Goal: Task Accomplishment & Management: Use online tool/utility

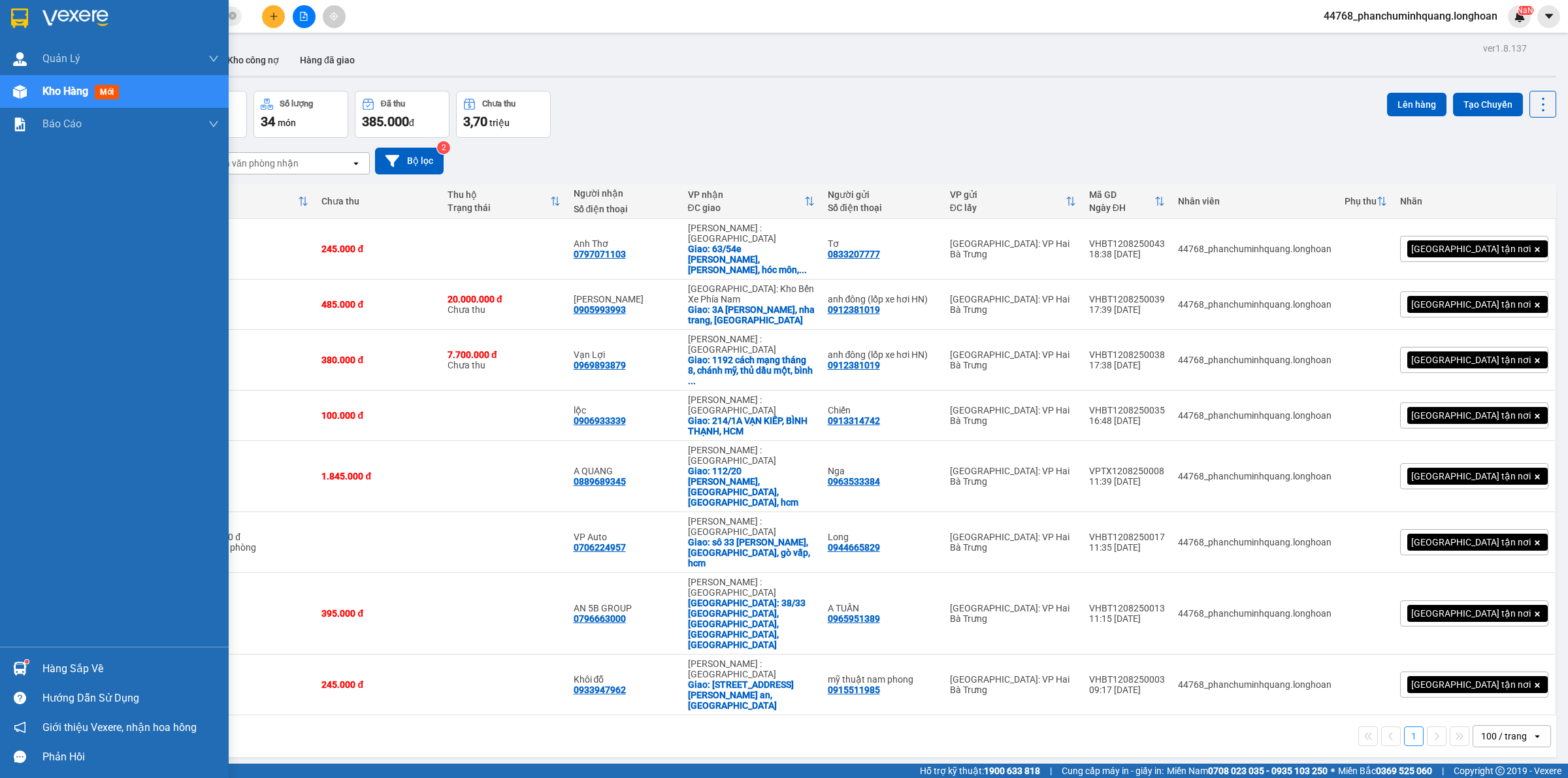
click at [23, 10] on img at bounding box center [19, 19] width 17 height 20
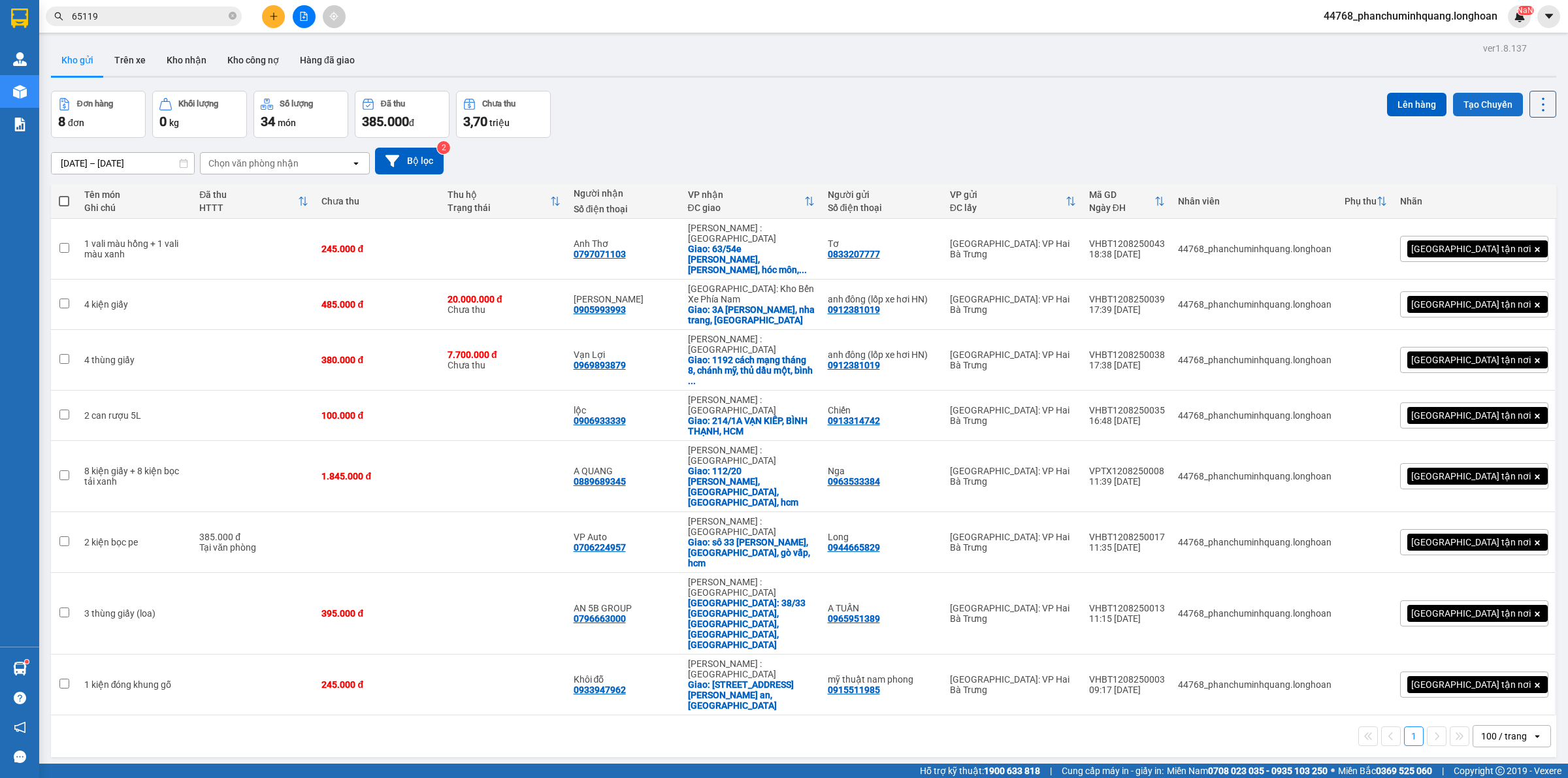
click at [1460, 103] on button "Tạo Chuyến" at bounding box center [1487, 105] width 70 height 24
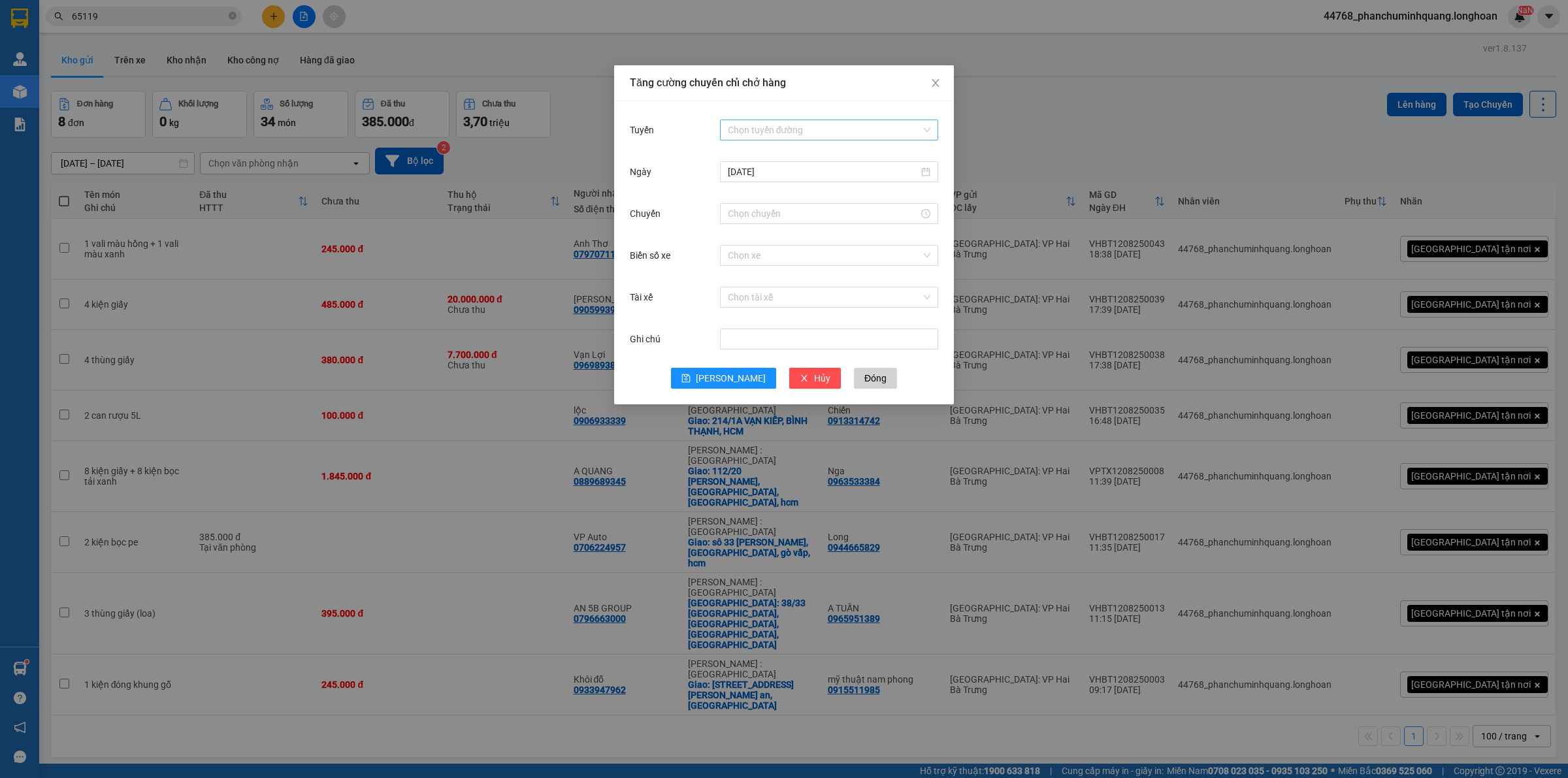
click at [797, 128] on input "Tuyến" at bounding box center [824, 130] width 193 height 20
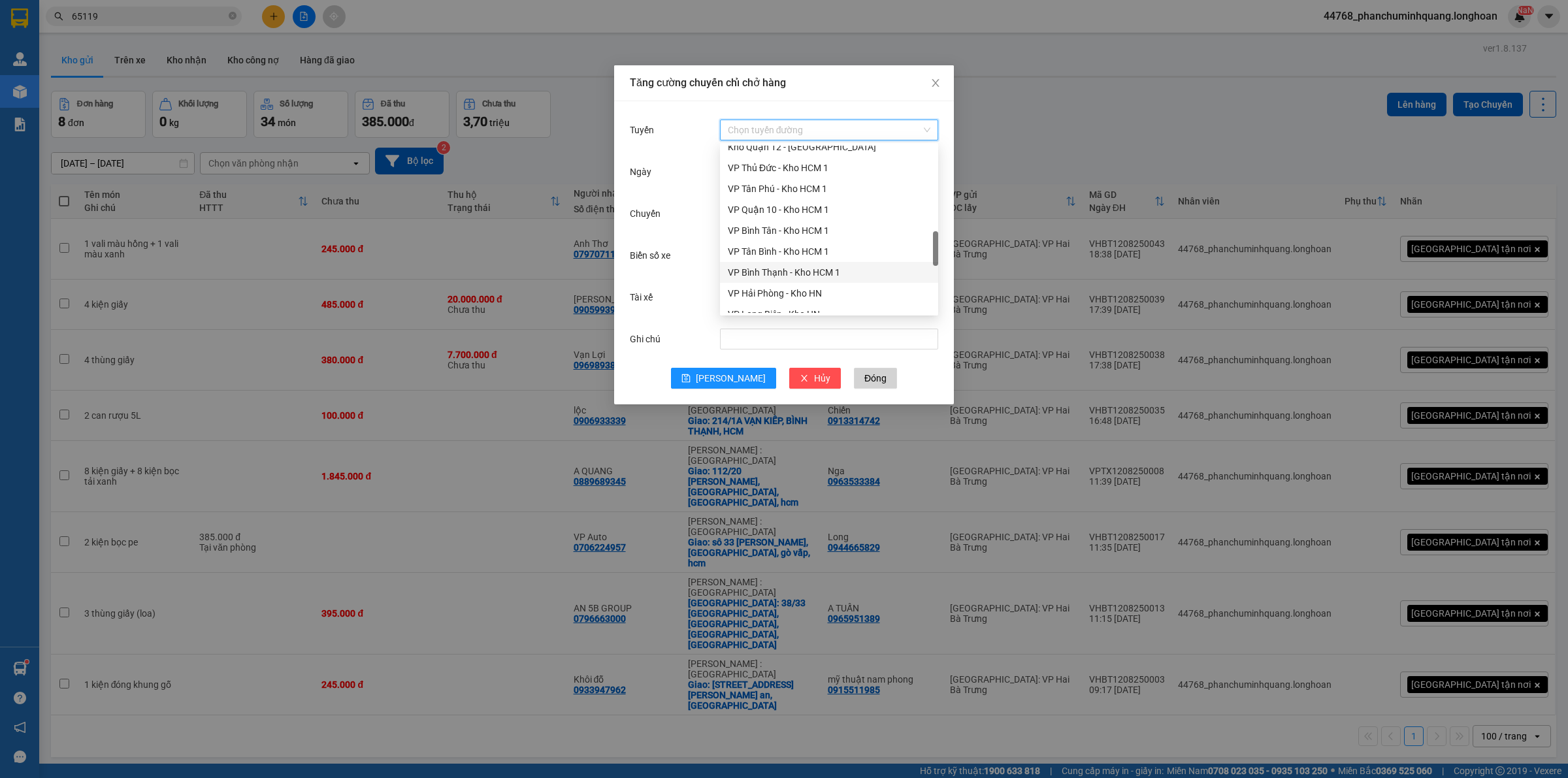
scroll to position [572, 0]
click at [808, 253] on div "VP Hai Bà Trưng - Kho HN" at bounding box center [829, 253] width 203 height 15
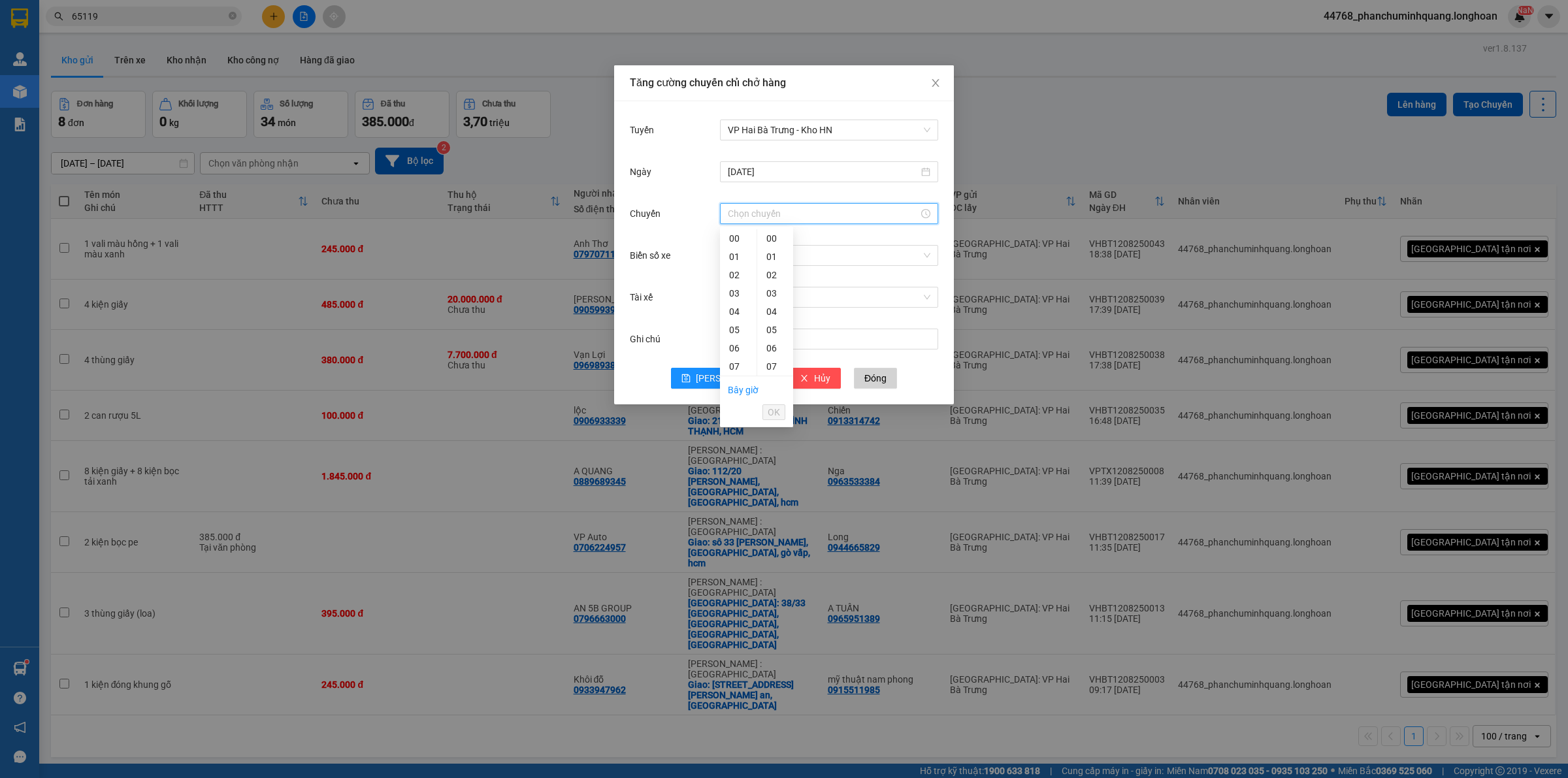
click at [823, 207] on input "Chuyến" at bounding box center [823, 214] width 191 height 15
click at [732, 386] on link "Bây giờ" at bounding box center [743, 390] width 31 height 11
click at [778, 411] on span "OK" at bounding box center [774, 412] width 13 height 15
type input "22:00"
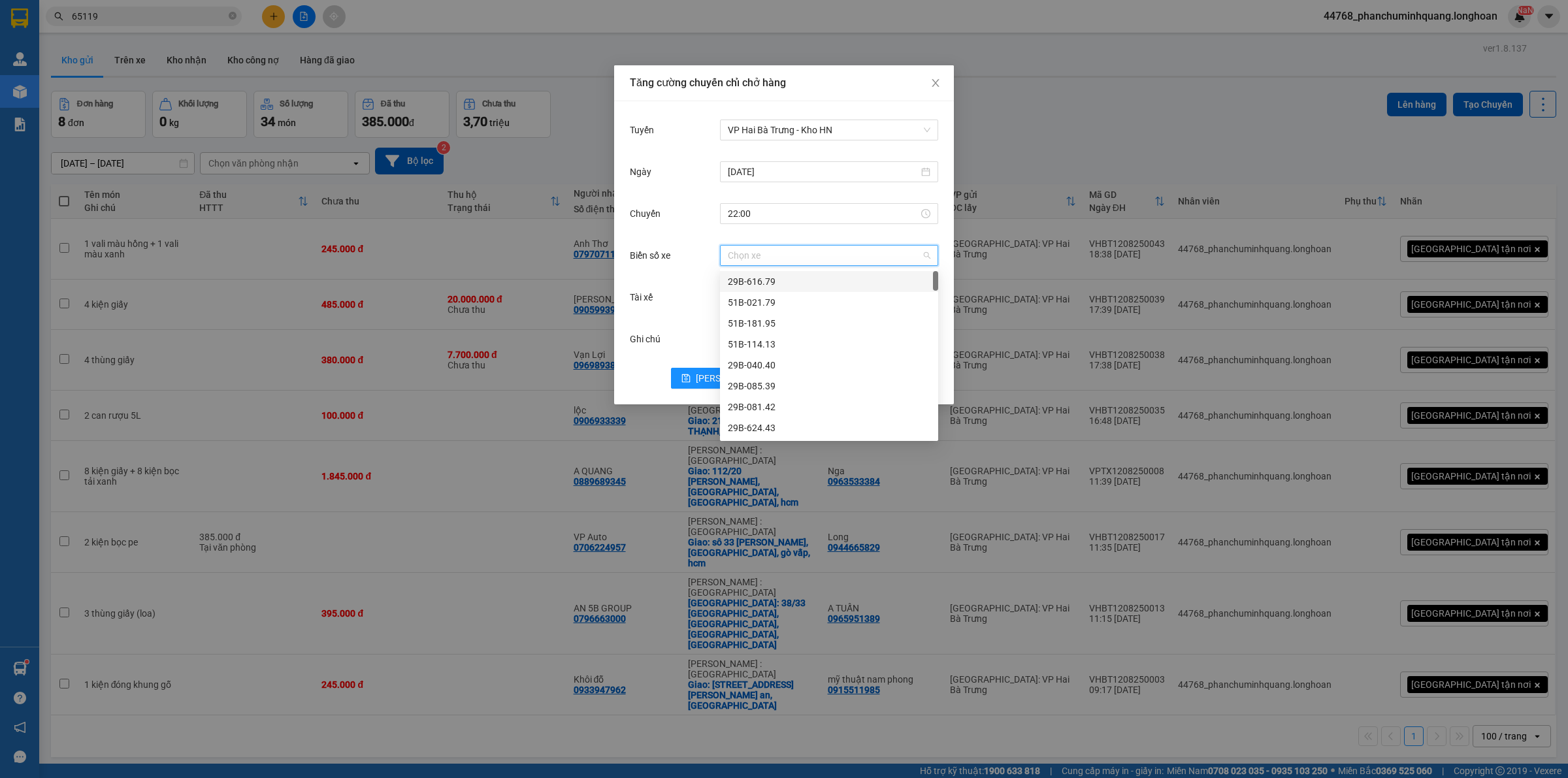
click at [805, 261] on input "Biển số xe" at bounding box center [824, 255] width 193 height 20
type input "61"
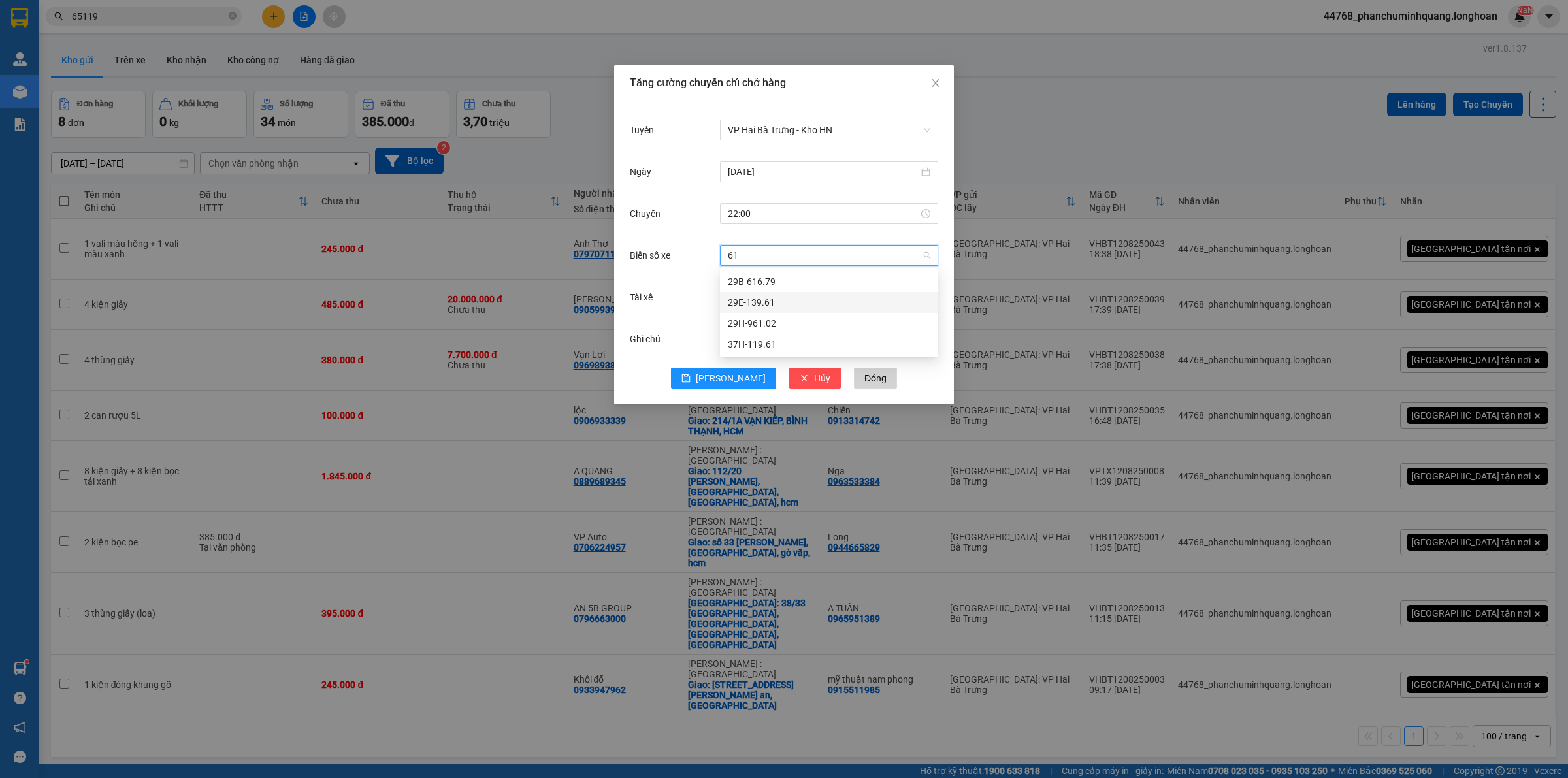
click at [755, 304] on div "29E-139.61" at bounding box center [829, 302] width 203 height 15
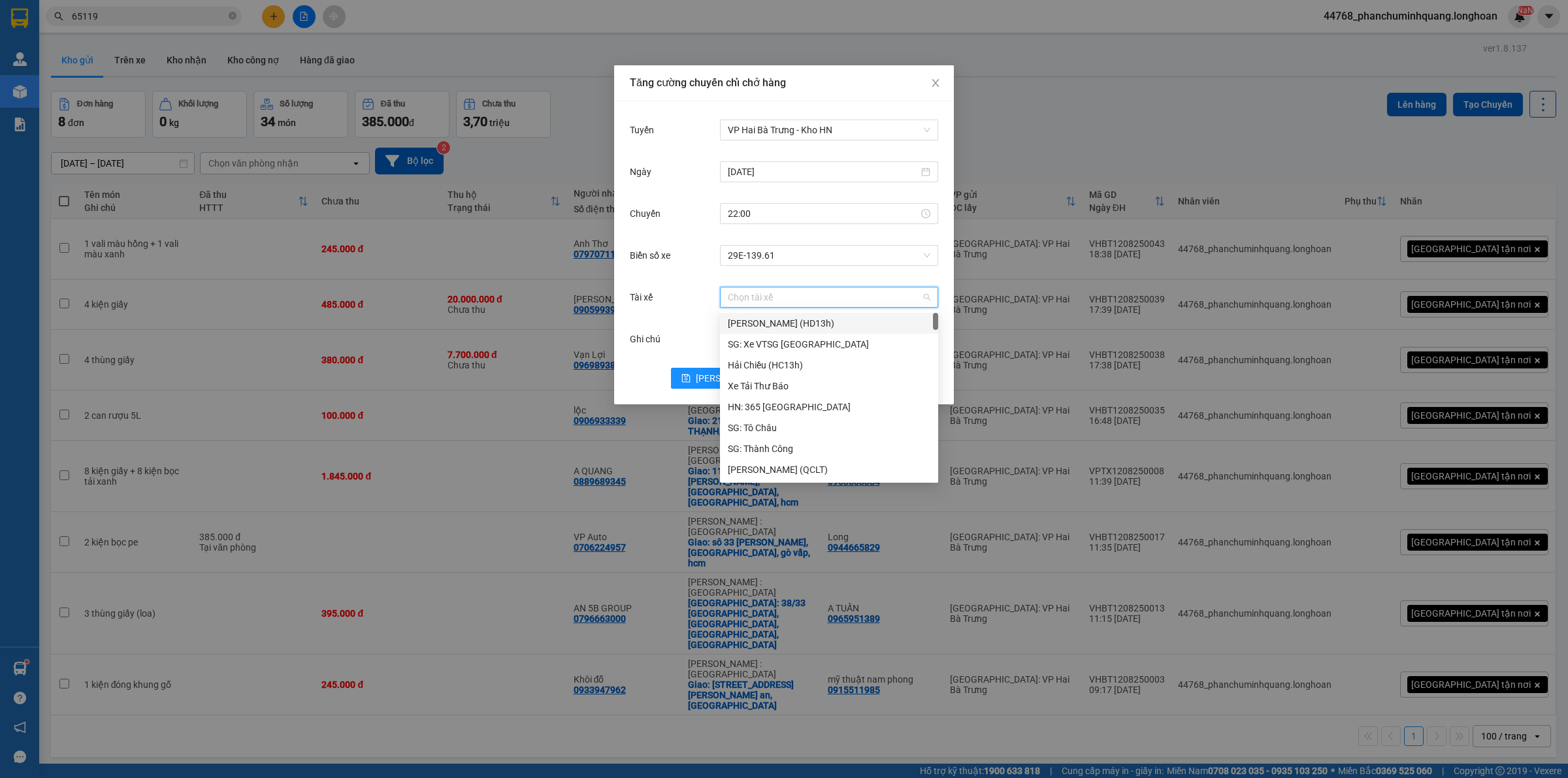
click at [762, 293] on input "Tài xế" at bounding box center [824, 298] width 193 height 20
type input "su"
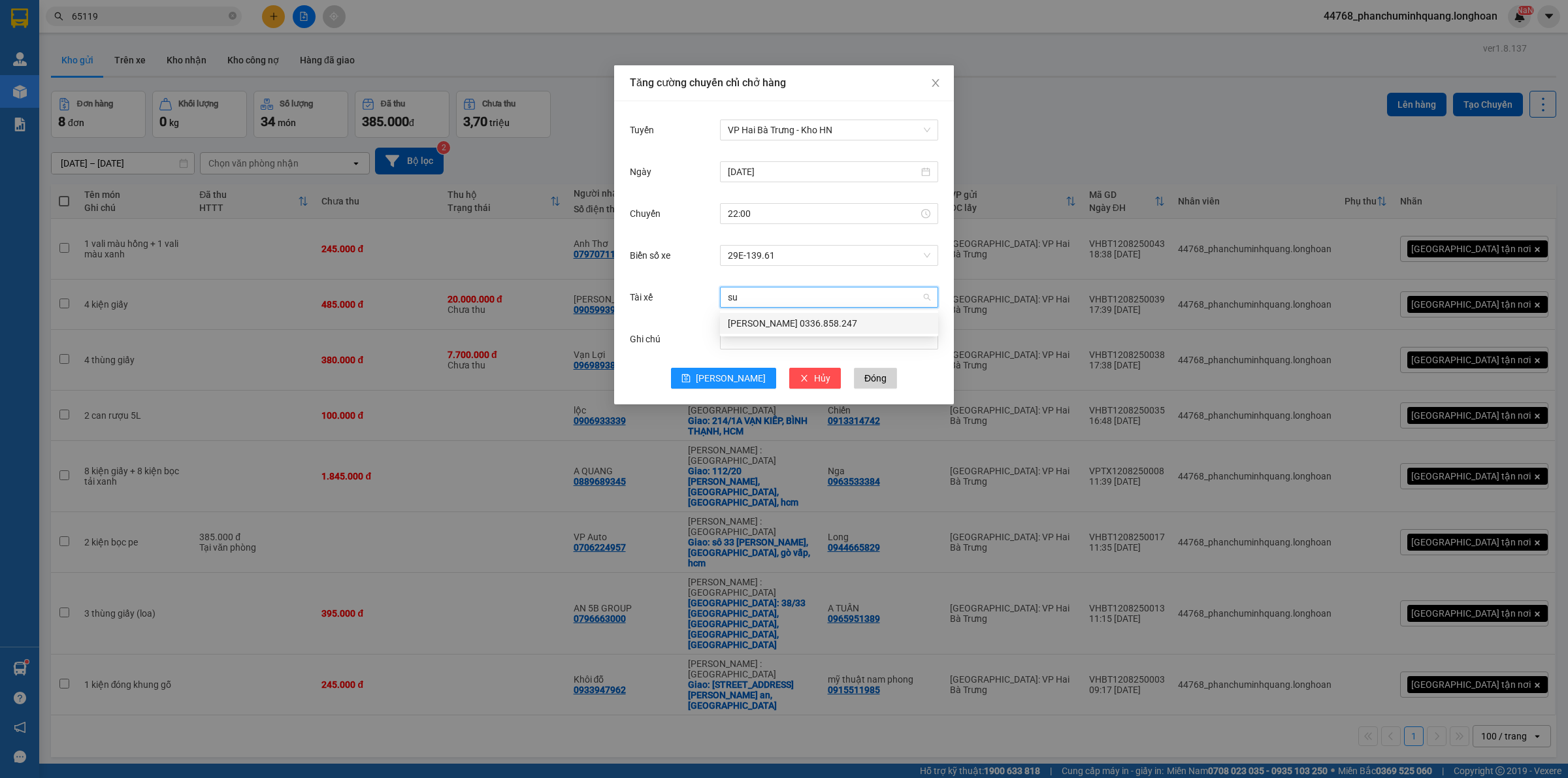
click at [787, 327] on div "[PERSON_NAME] 0336.858.247" at bounding box center [829, 324] width 203 height 15
click at [730, 380] on span "[PERSON_NAME]" at bounding box center [730, 378] width 70 height 15
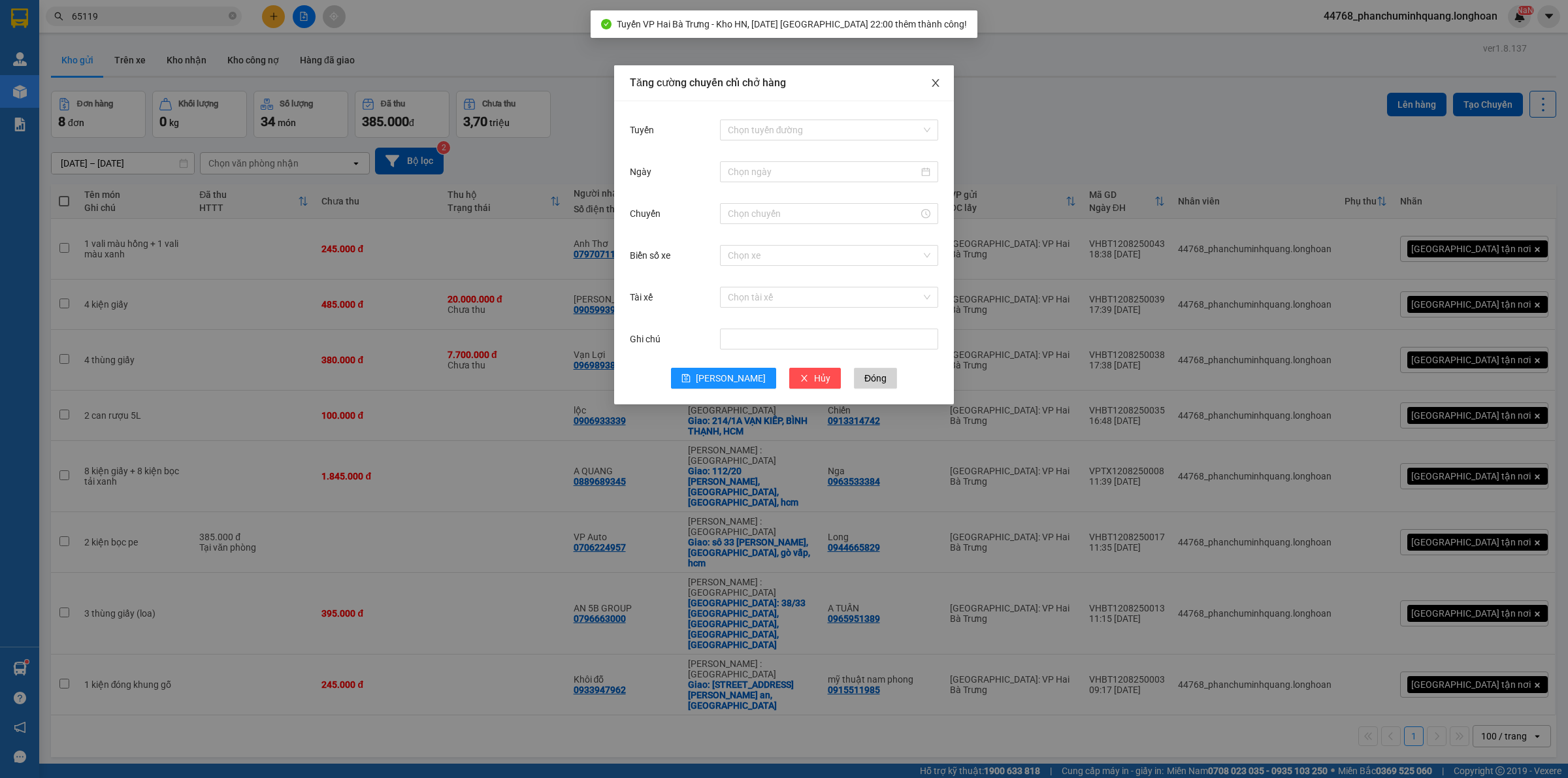
click at [941, 76] on span "Close" at bounding box center [935, 83] width 37 height 37
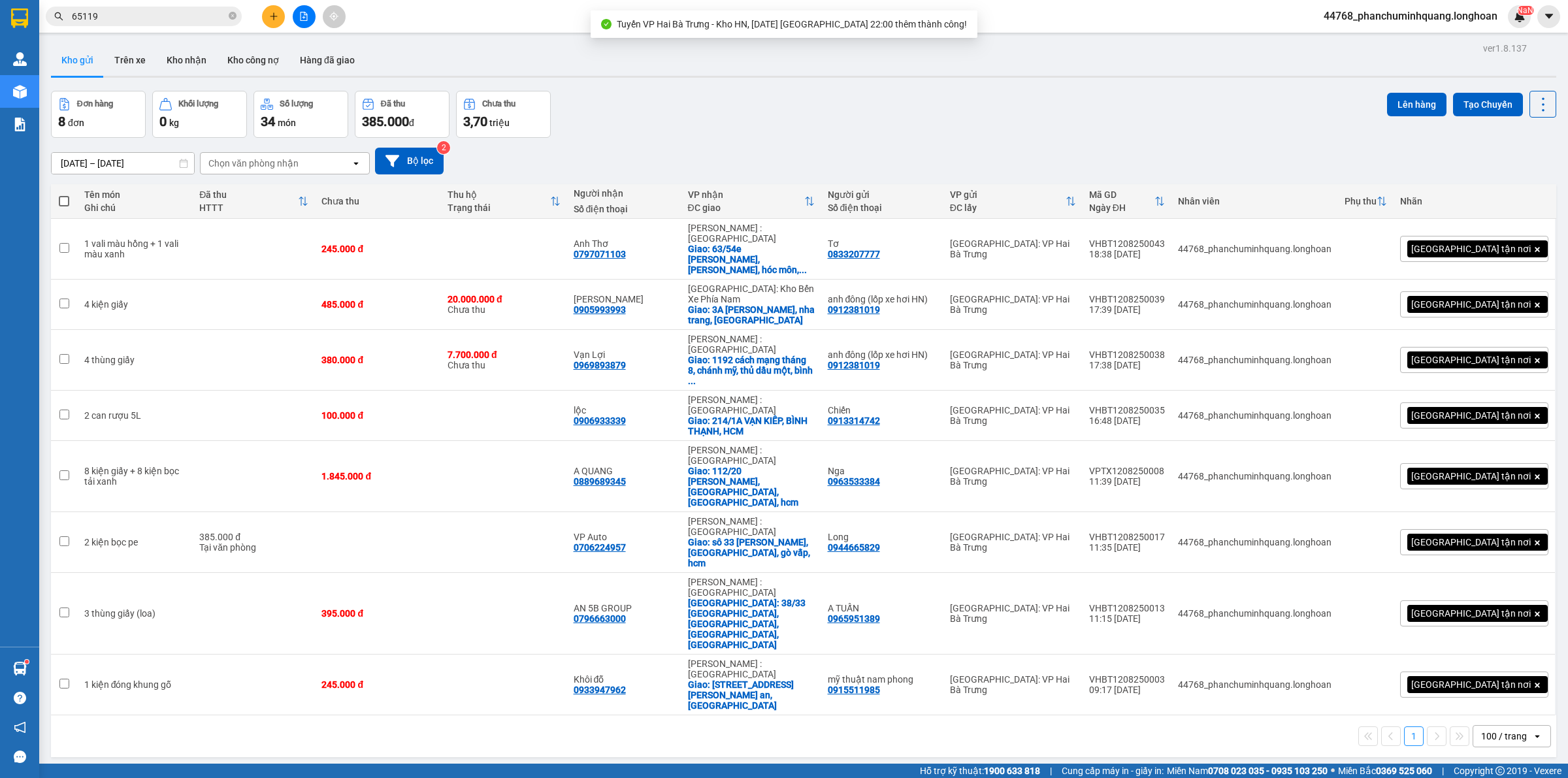
click at [66, 204] on span at bounding box center [63, 201] width 11 height 11
click at [64, 195] on input "checkbox" at bounding box center [64, 195] width 0 height 0
checkbox input "true"
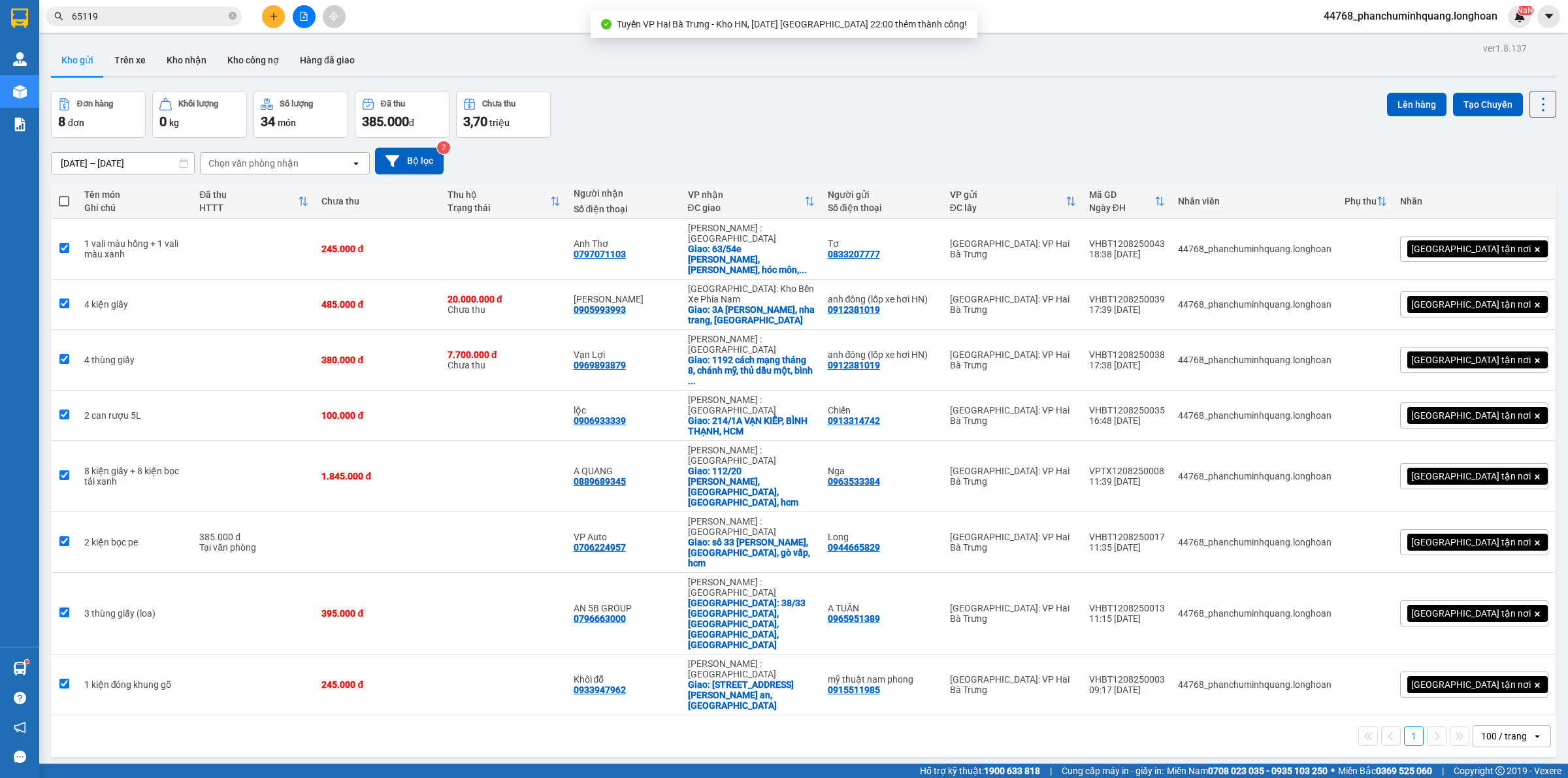
checkbox input "true"
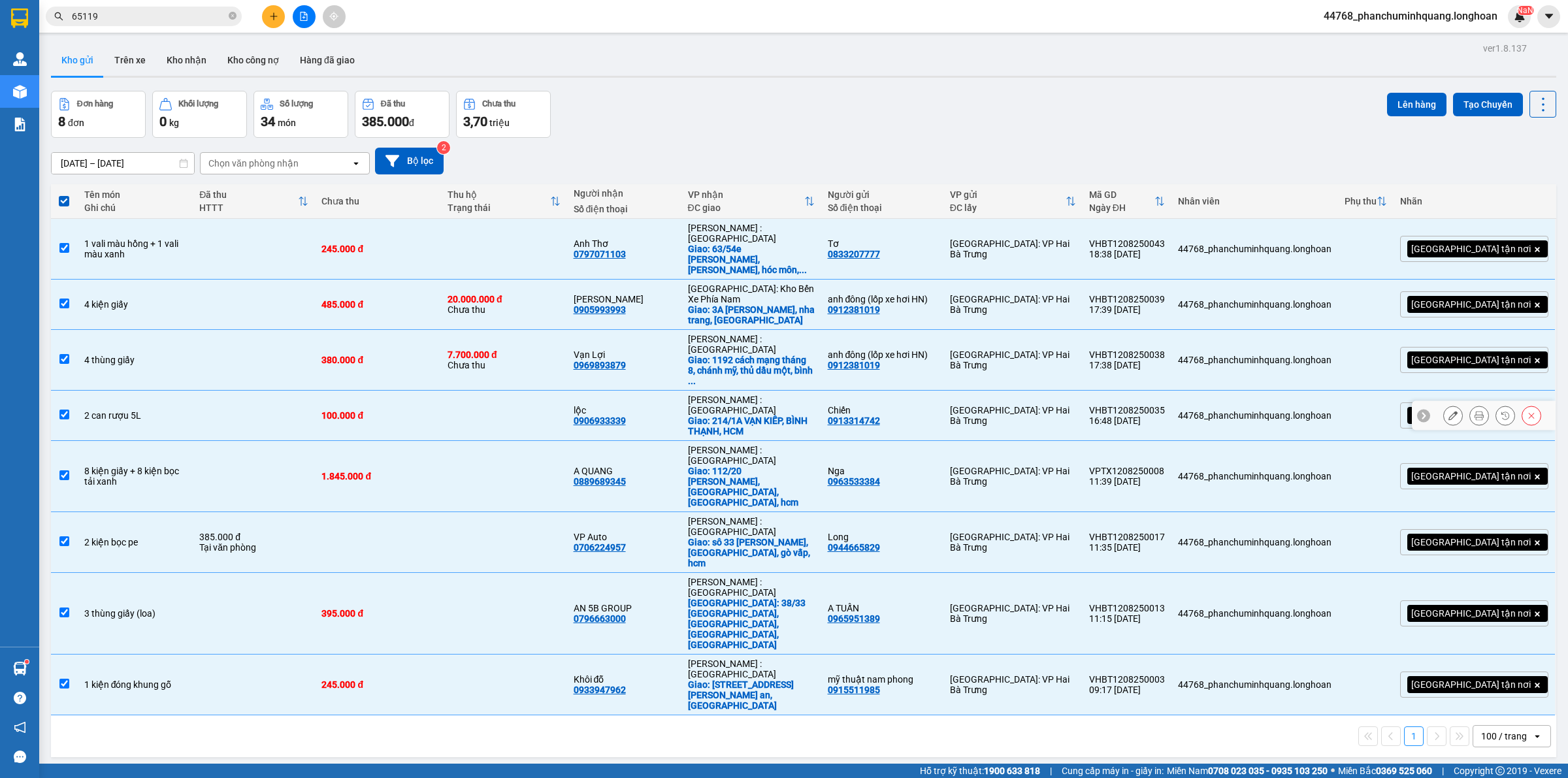
click at [160, 411] on div "2 can rượu 5L" at bounding box center [136, 416] width 103 height 11
checkbox input "false"
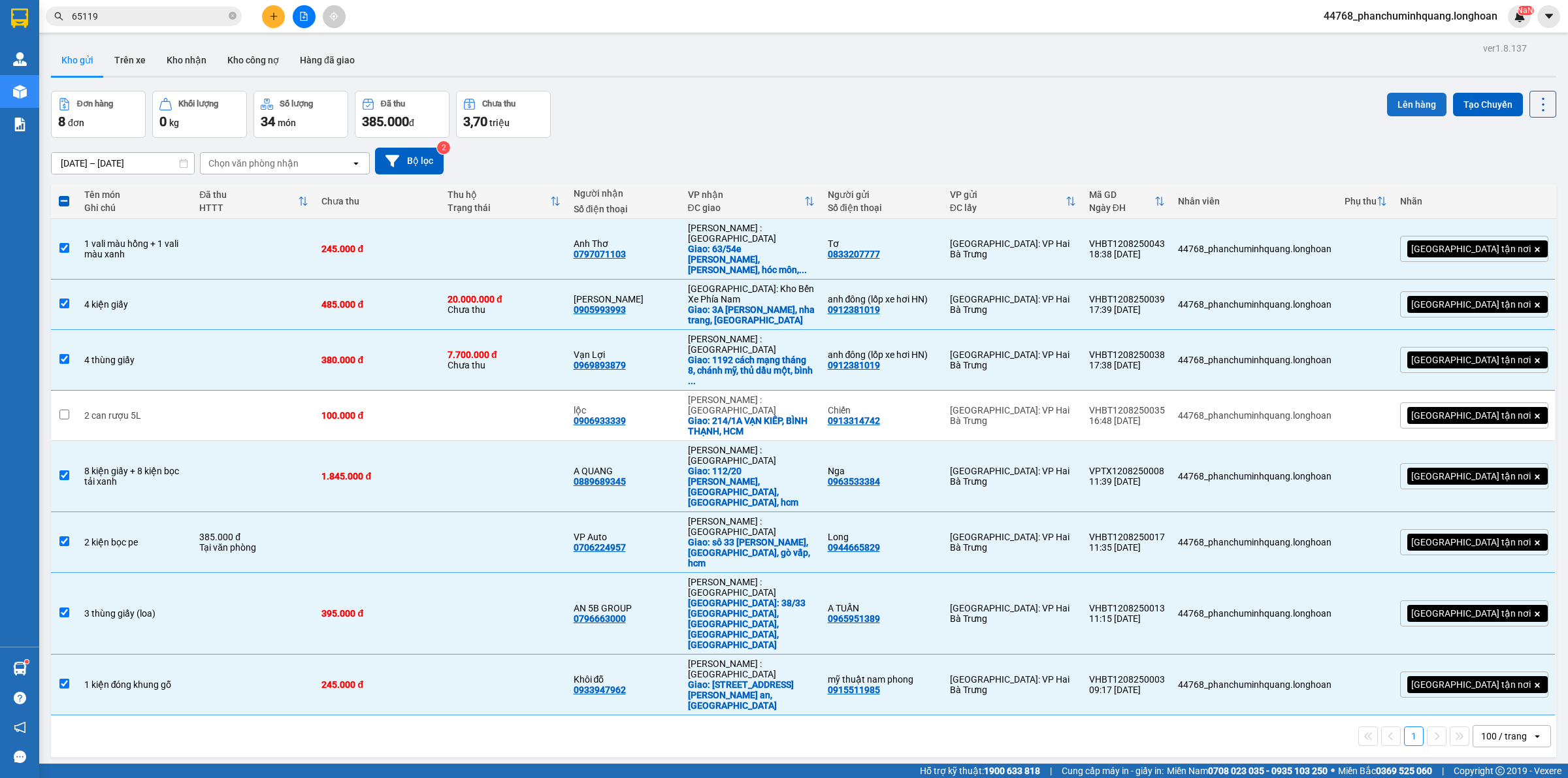
click at [1413, 107] on button "Lên hàng" at bounding box center [1417, 105] width 59 height 24
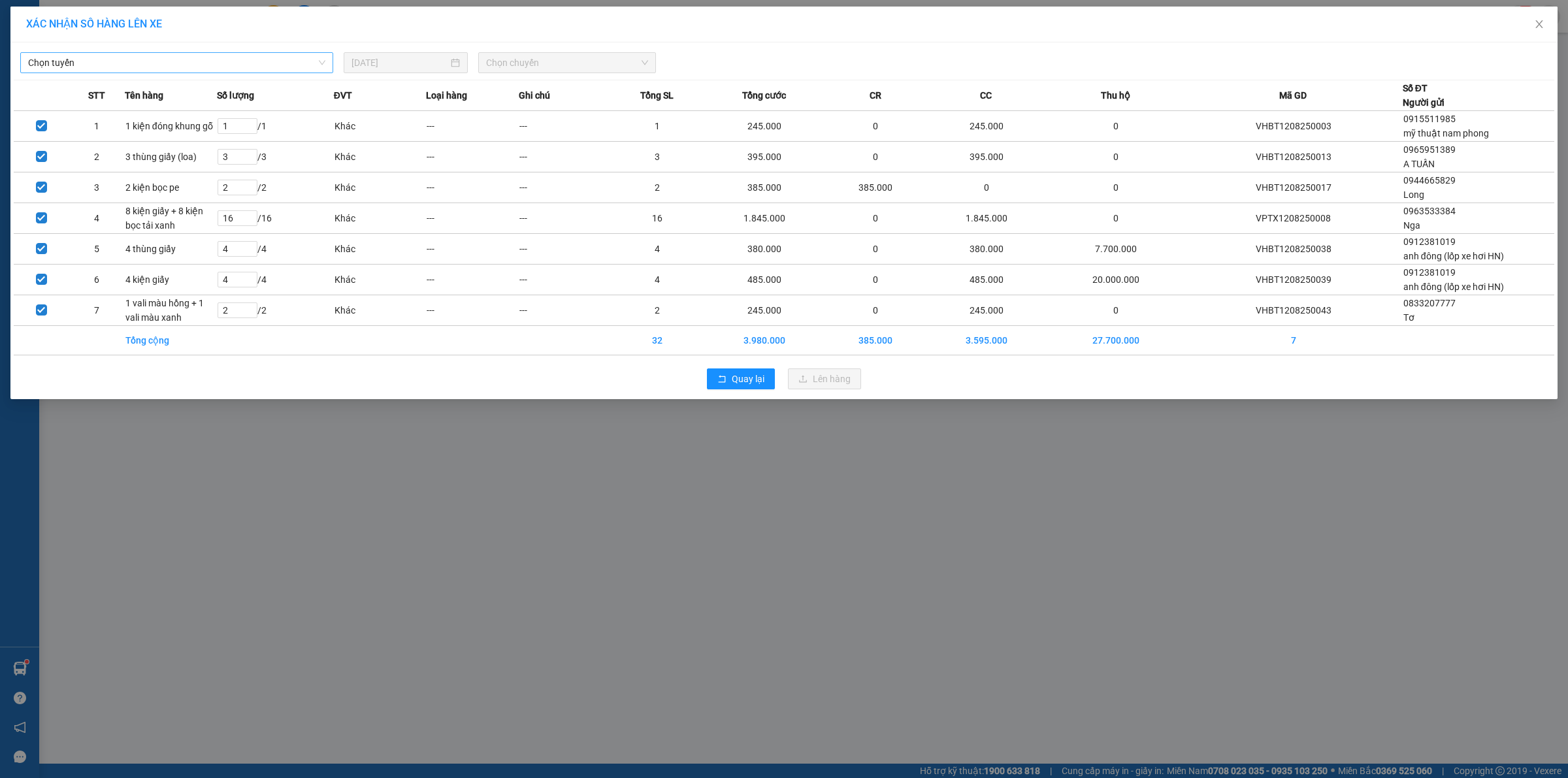
click at [269, 57] on span "Chọn tuyến" at bounding box center [176, 62] width 297 height 20
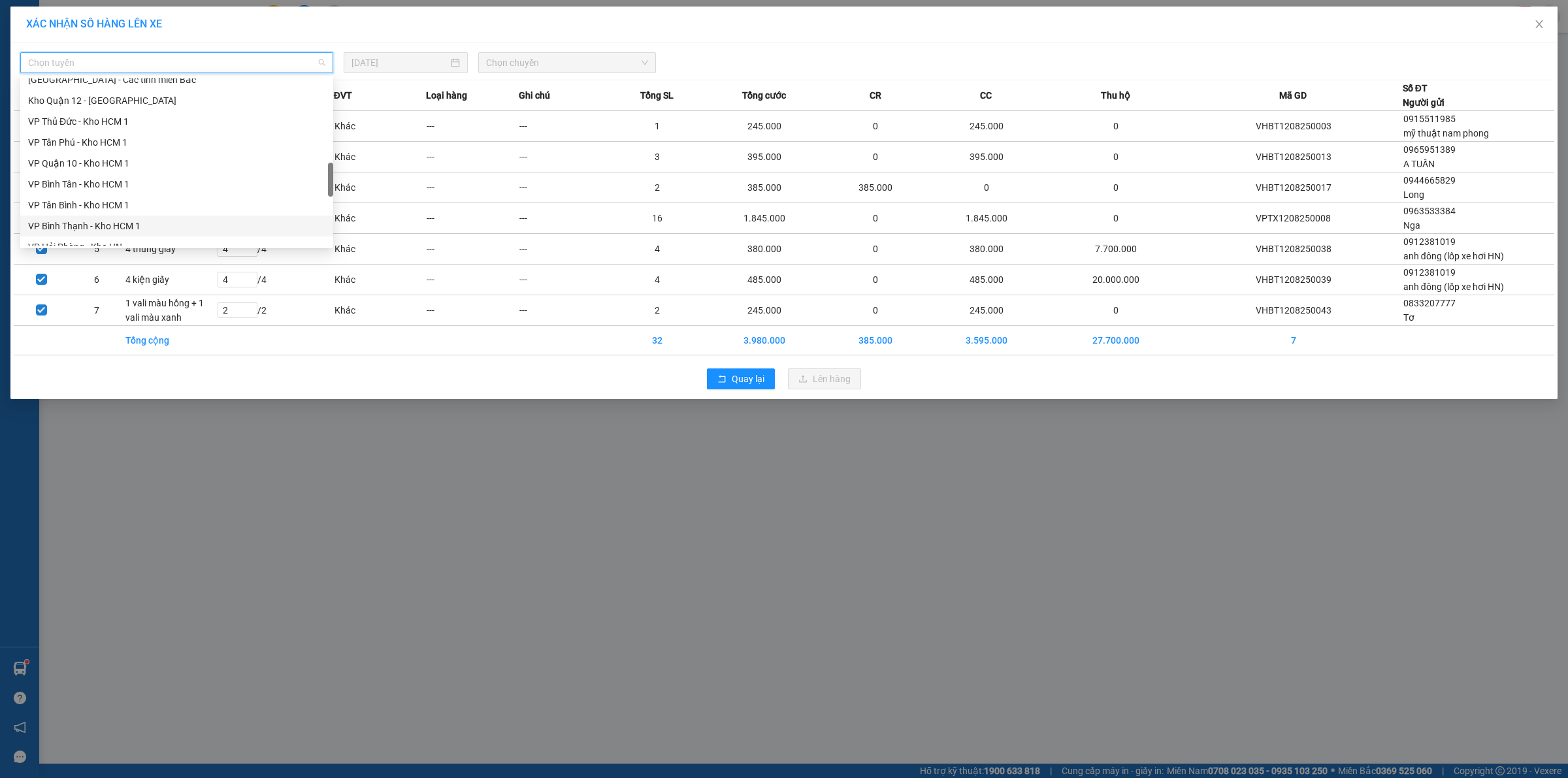
scroll to position [572, 0]
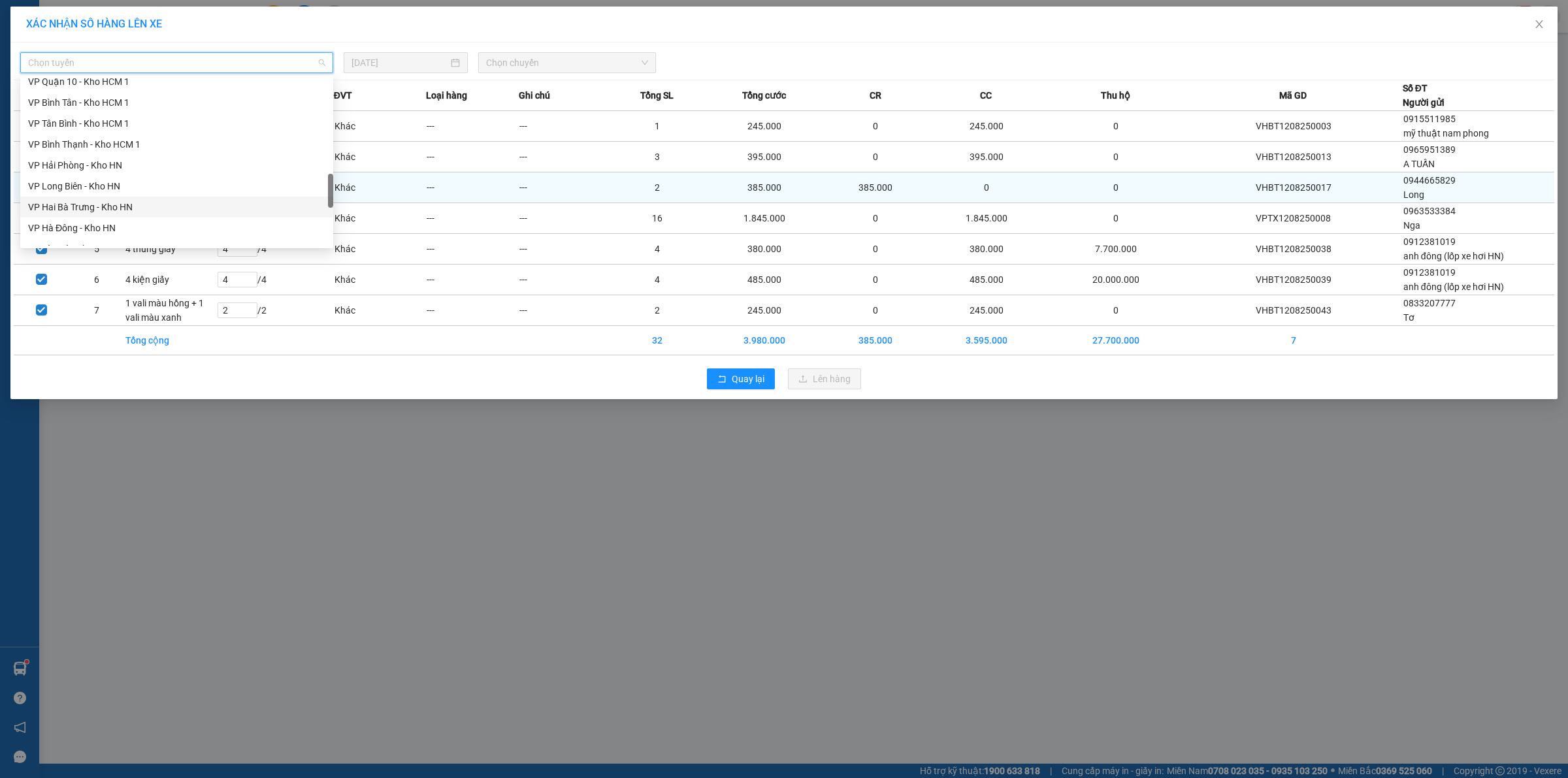
drag, startPoint x: 87, startPoint y: 201, endPoint x: 106, endPoint y: 195, distance: 19.9
click at [86, 201] on div "VP Hai Bà Trưng - Kho HN" at bounding box center [176, 207] width 297 height 15
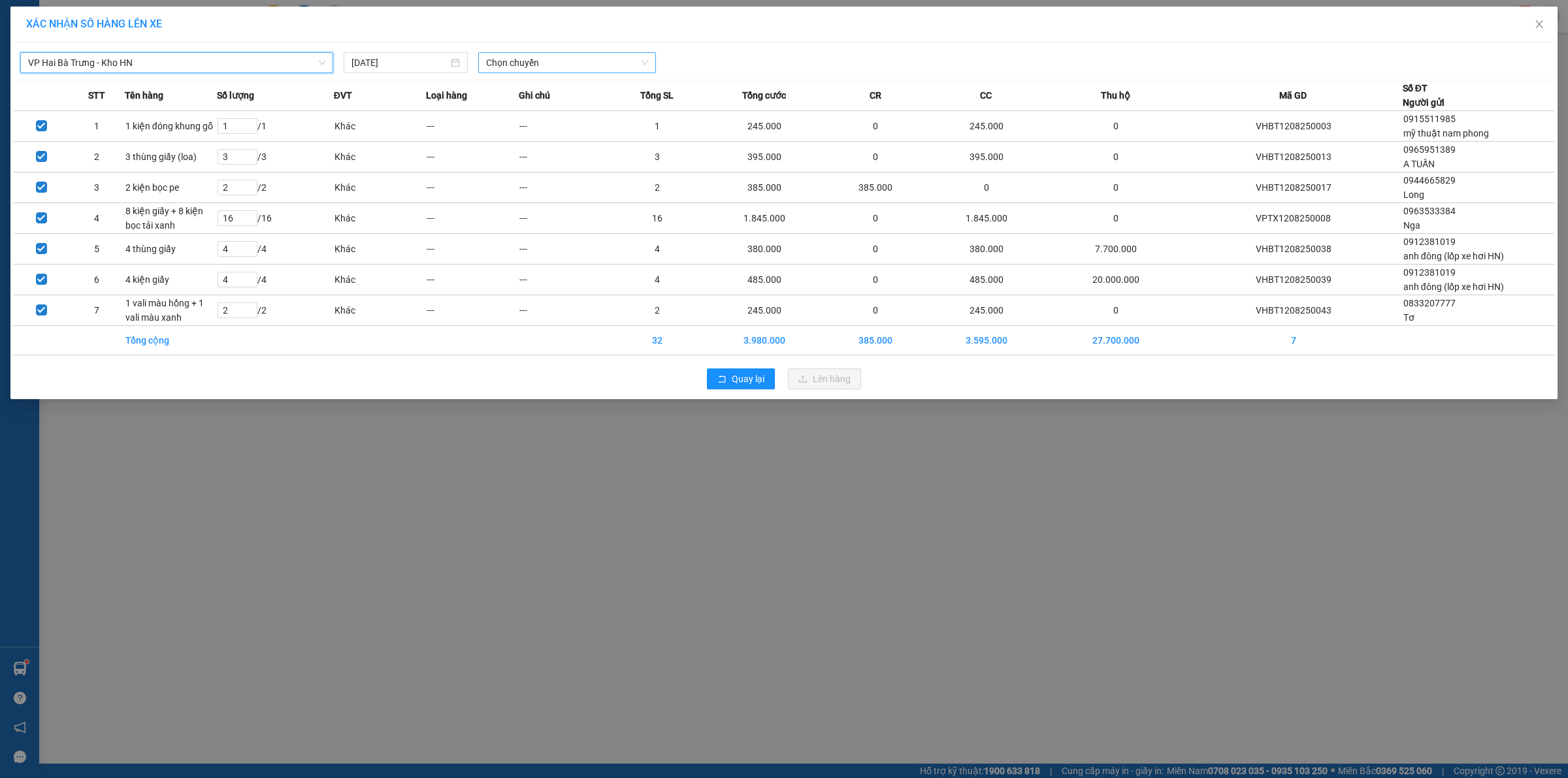
click at [614, 60] on span "Chọn chuyến" at bounding box center [567, 62] width 162 height 20
click at [519, 147] on div "22:00 (TC) - 29E-139.61" at bounding box center [536, 151] width 102 height 15
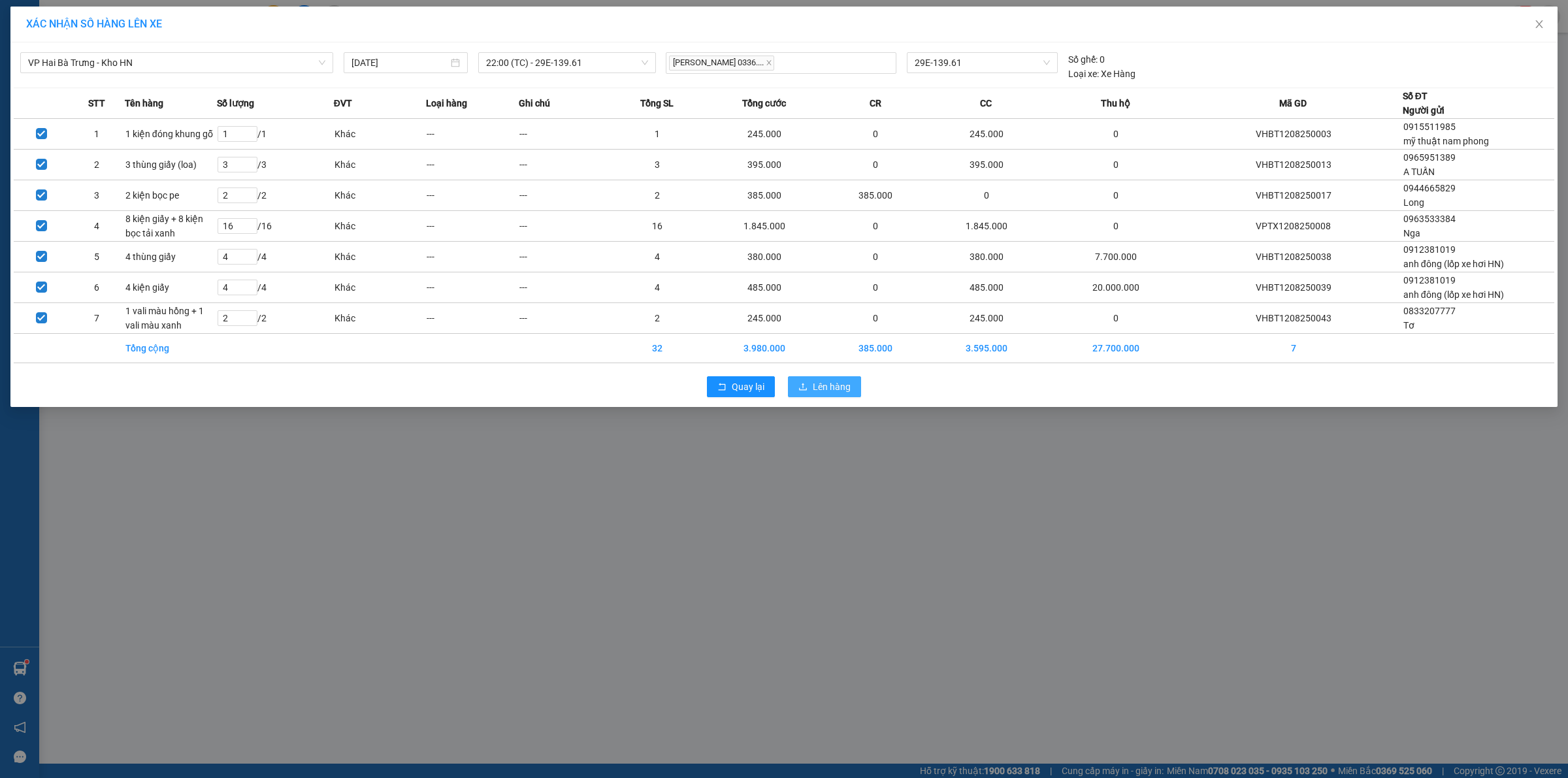
drag, startPoint x: 827, startPoint y: 389, endPoint x: 812, endPoint y: 380, distance: 17.5
click at [826, 389] on span "Lên hàng" at bounding box center [831, 387] width 38 height 15
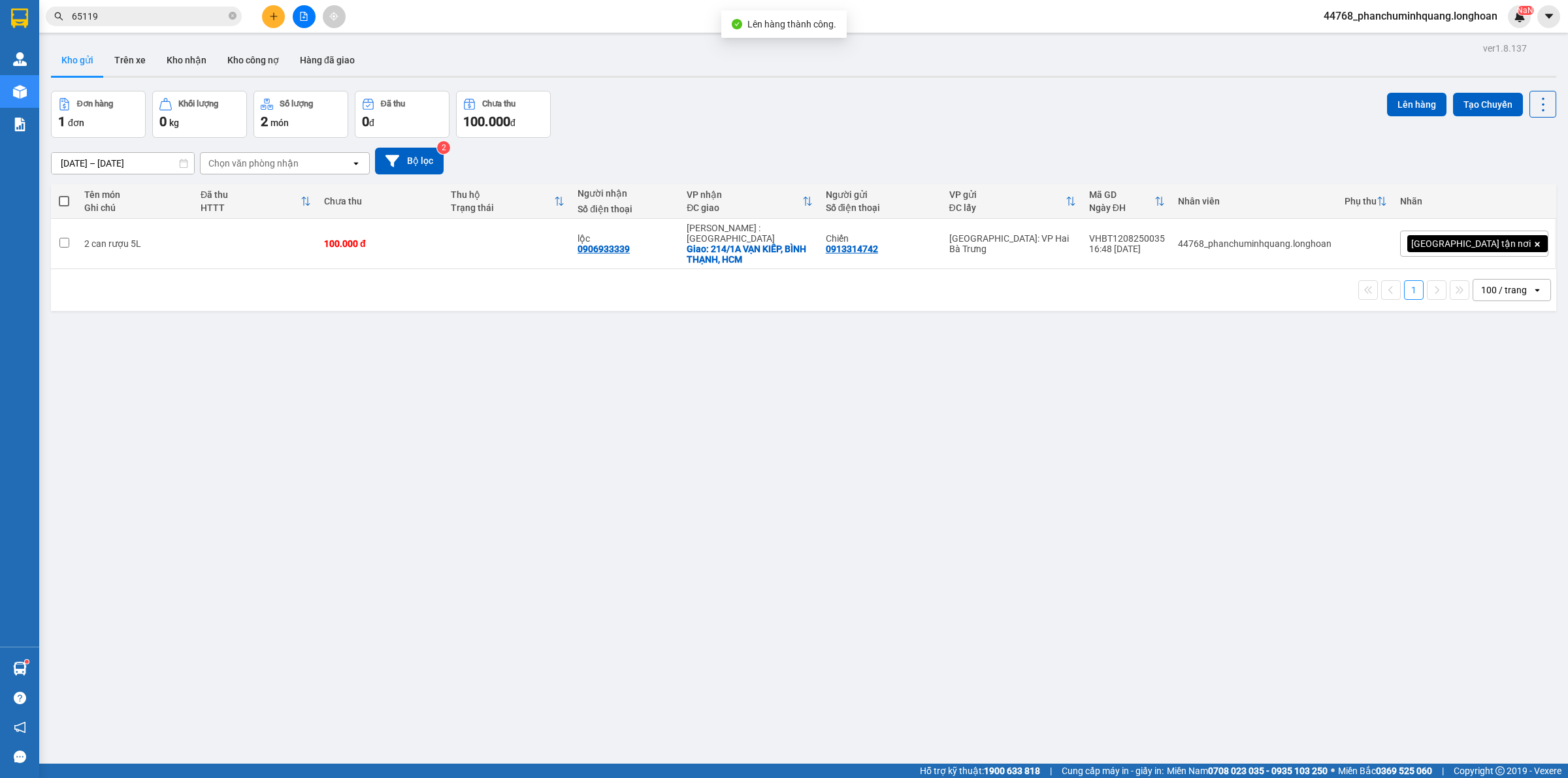
click at [305, 17] on icon "file-add" at bounding box center [303, 16] width 9 height 9
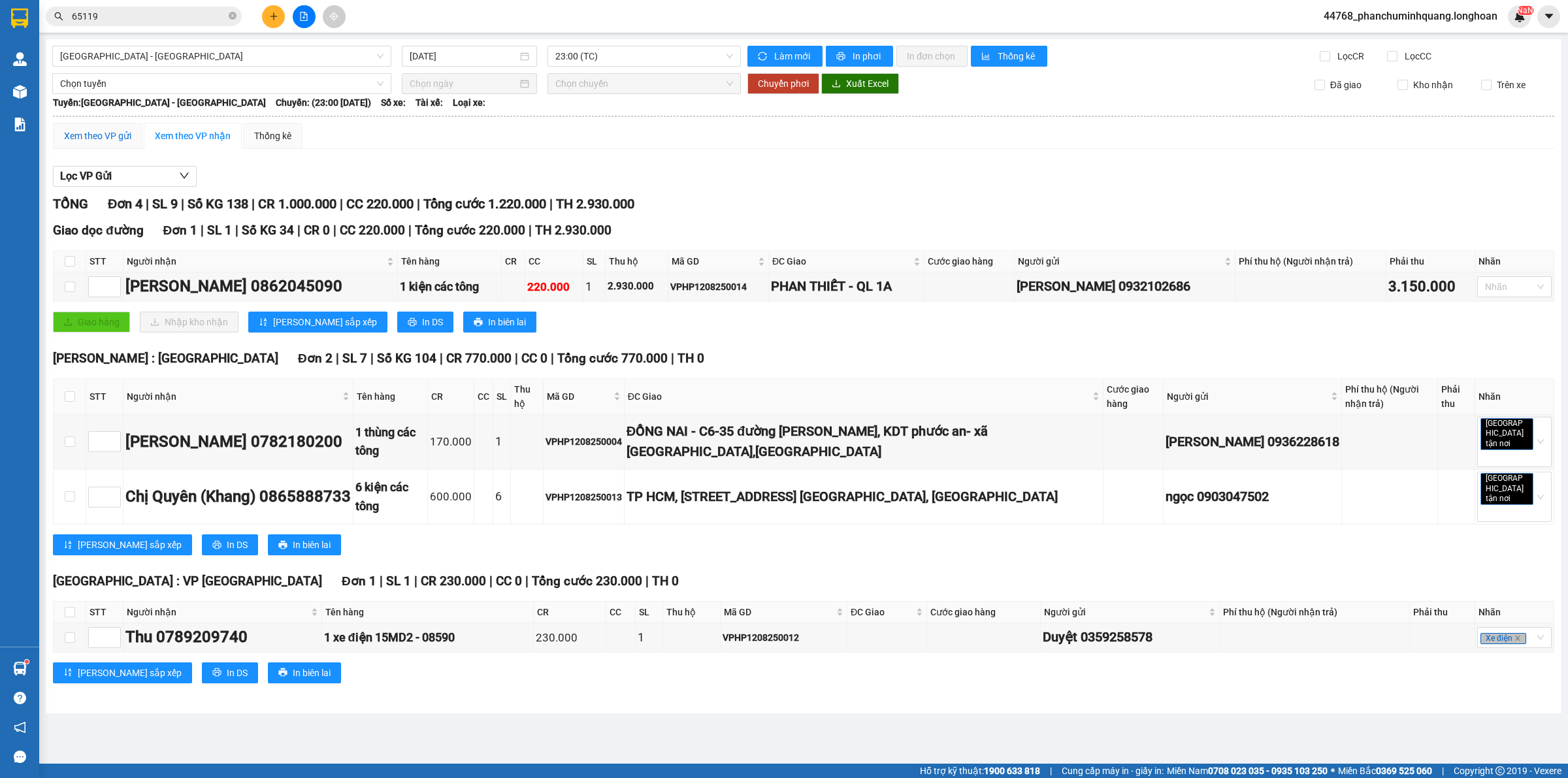
click at [100, 142] on div "Xem theo VP gửi" at bounding box center [98, 136] width 67 height 15
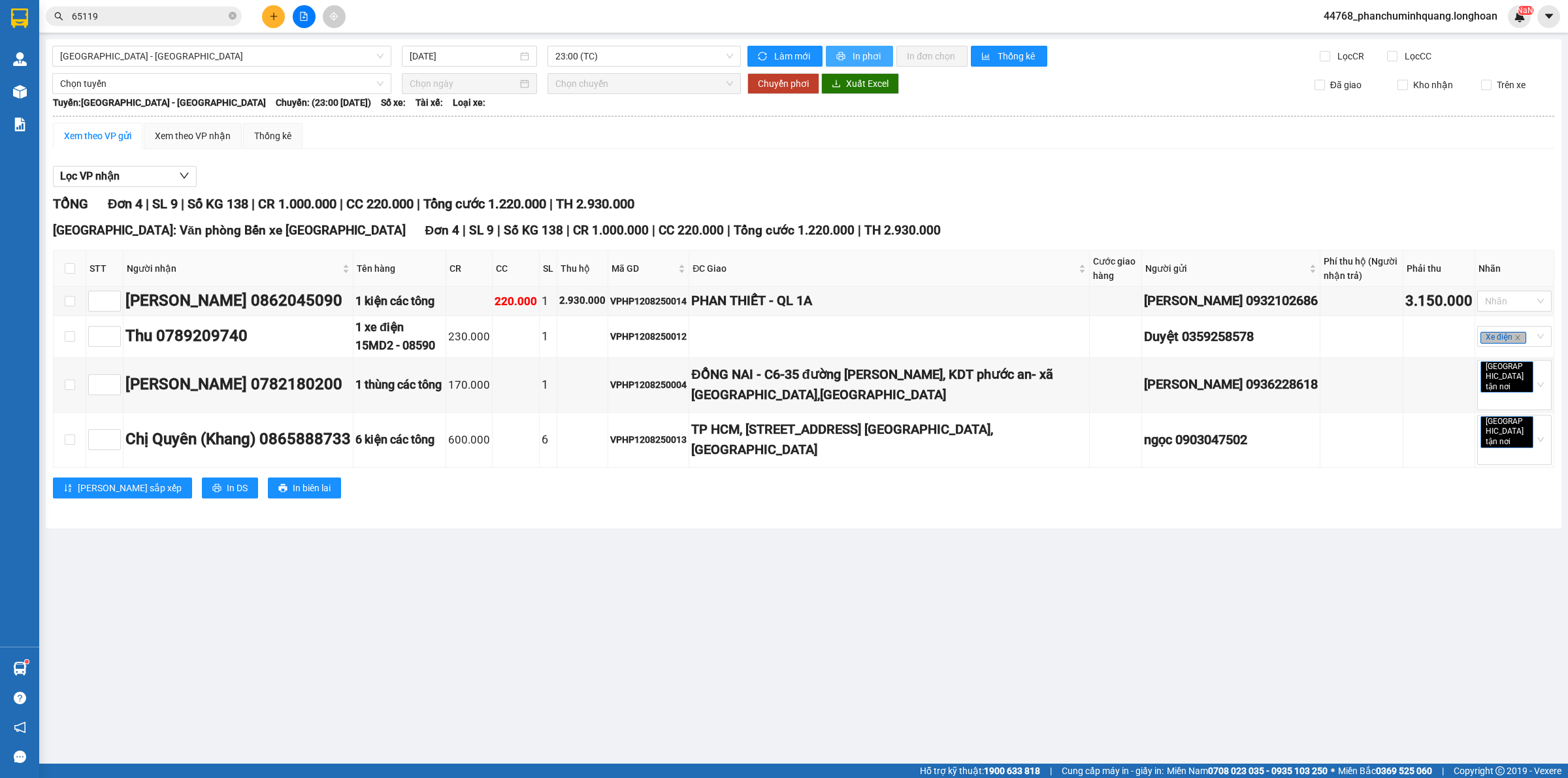
click at [856, 56] on span "In phơi" at bounding box center [868, 56] width 30 height 15
click at [207, 136] on div "Xem theo VP nhận" at bounding box center [192, 136] width 76 height 15
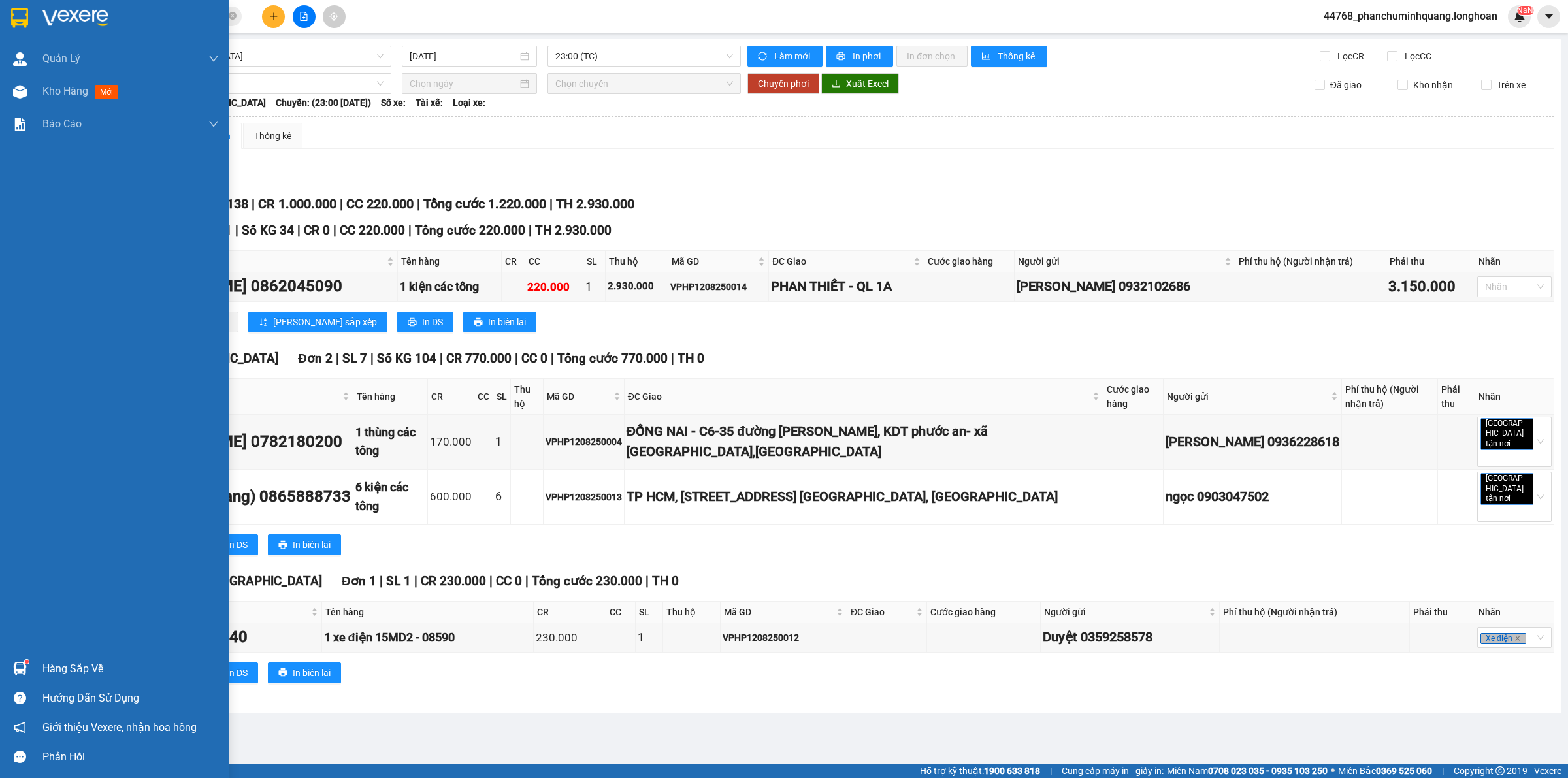
click at [42, 22] on div at bounding box center [114, 21] width 229 height 43
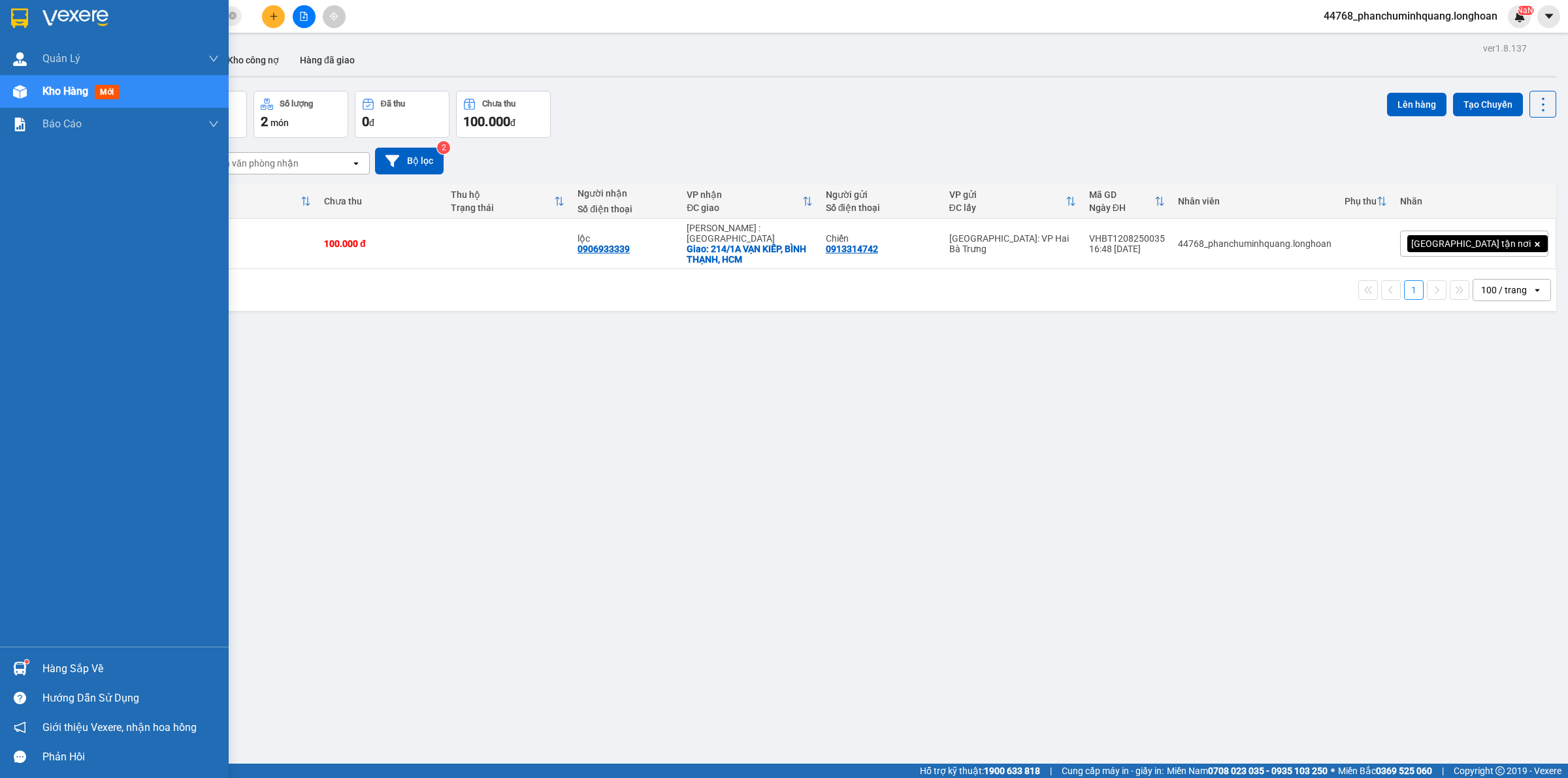
click at [5, 22] on div at bounding box center [114, 21] width 229 height 43
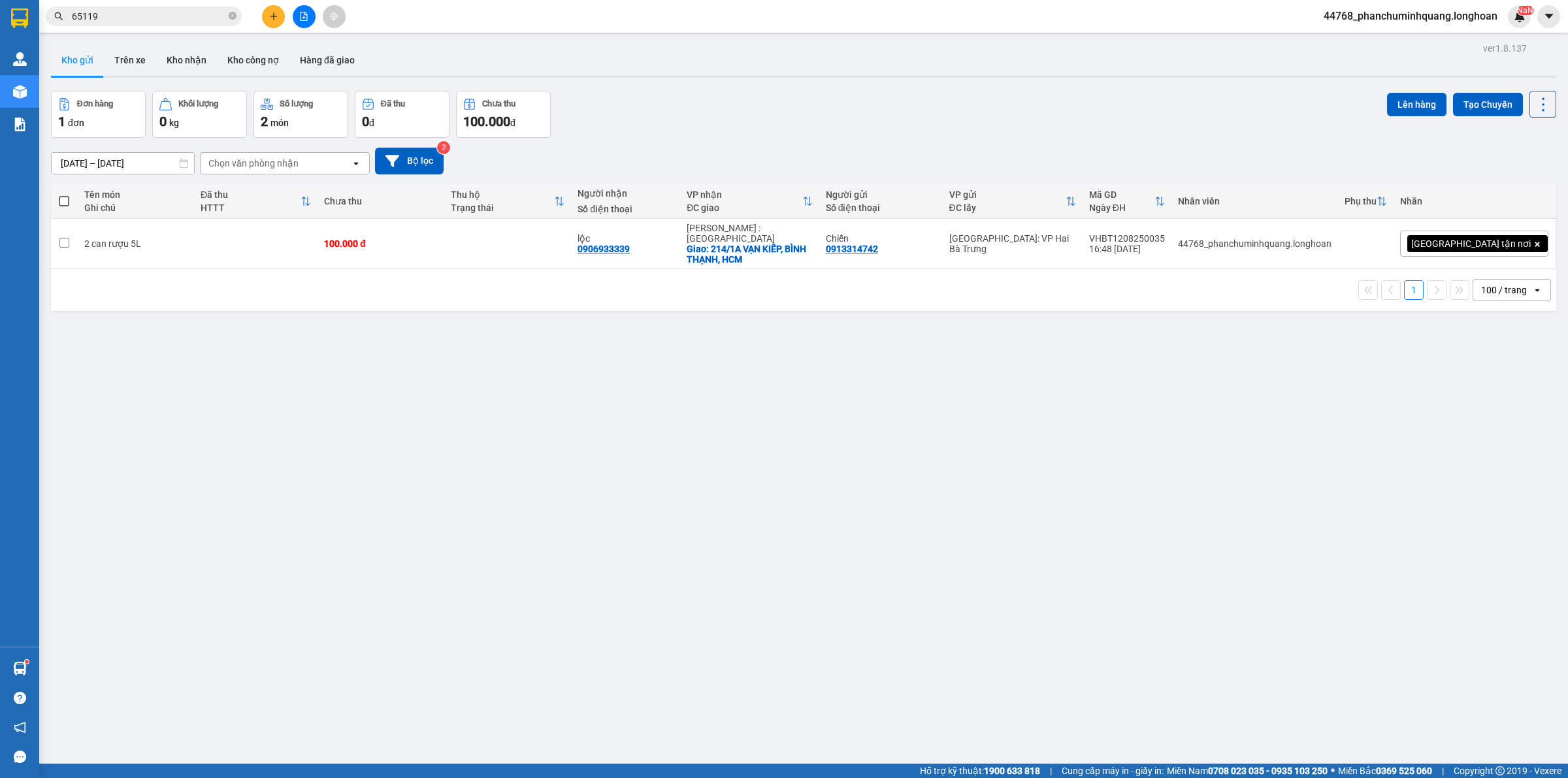
click at [865, 119] on div "Đơn hàng 1 đơn Khối lượng 0 kg Số lượng 2 món Đã thu 0 đ Chưa thu 100.000 đ Lên…" at bounding box center [803, 115] width 1505 height 48
click at [1044, 128] on div "Đơn hàng 1 đơn Khối lượng 0 kg Số lượng 2 món Đã thu 0 đ Chưa thu 100.000 đ Lên…" at bounding box center [803, 115] width 1505 height 48
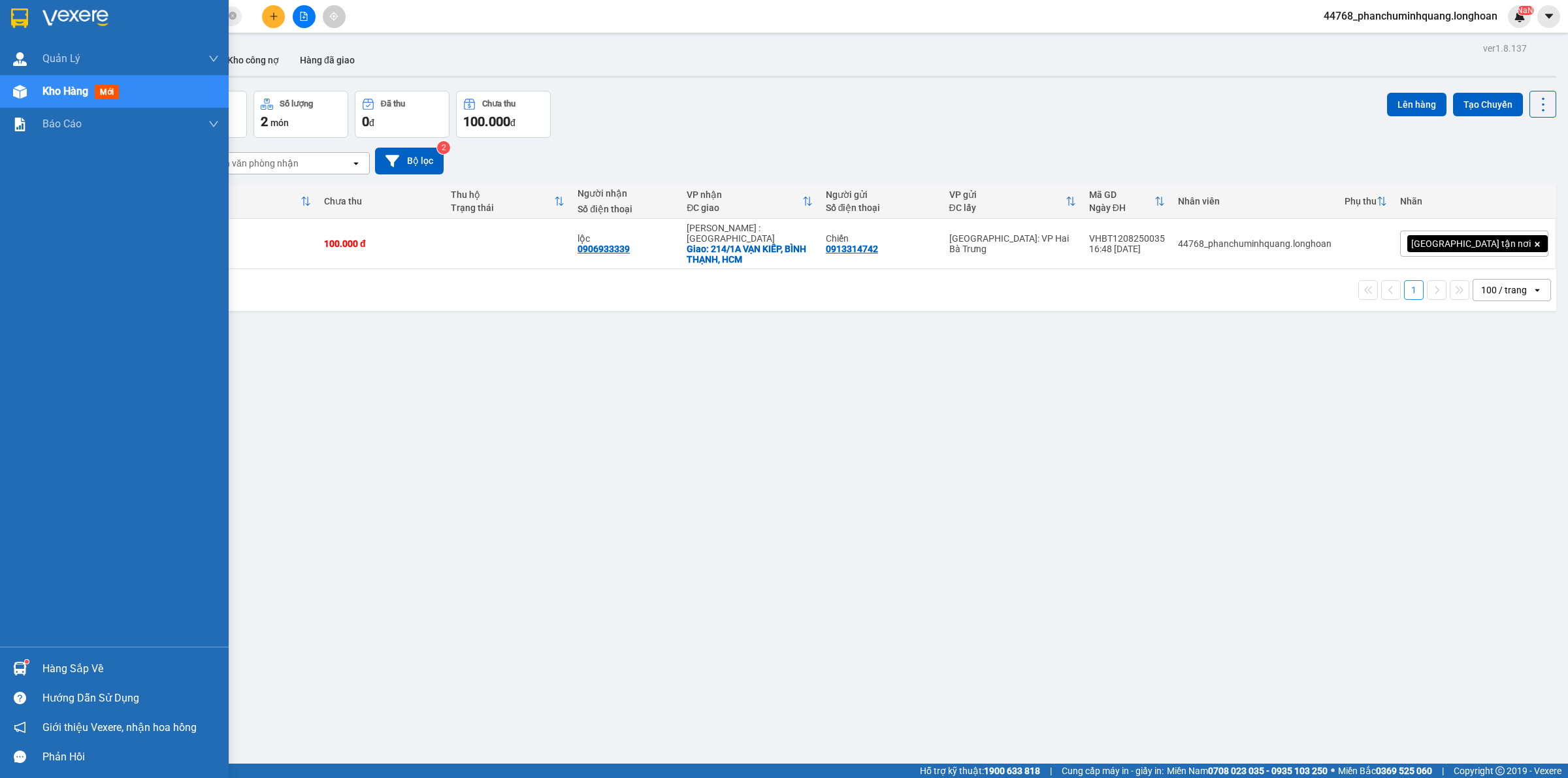
click at [5, 15] on div at bounding box center [114, 21] width 229 height 43
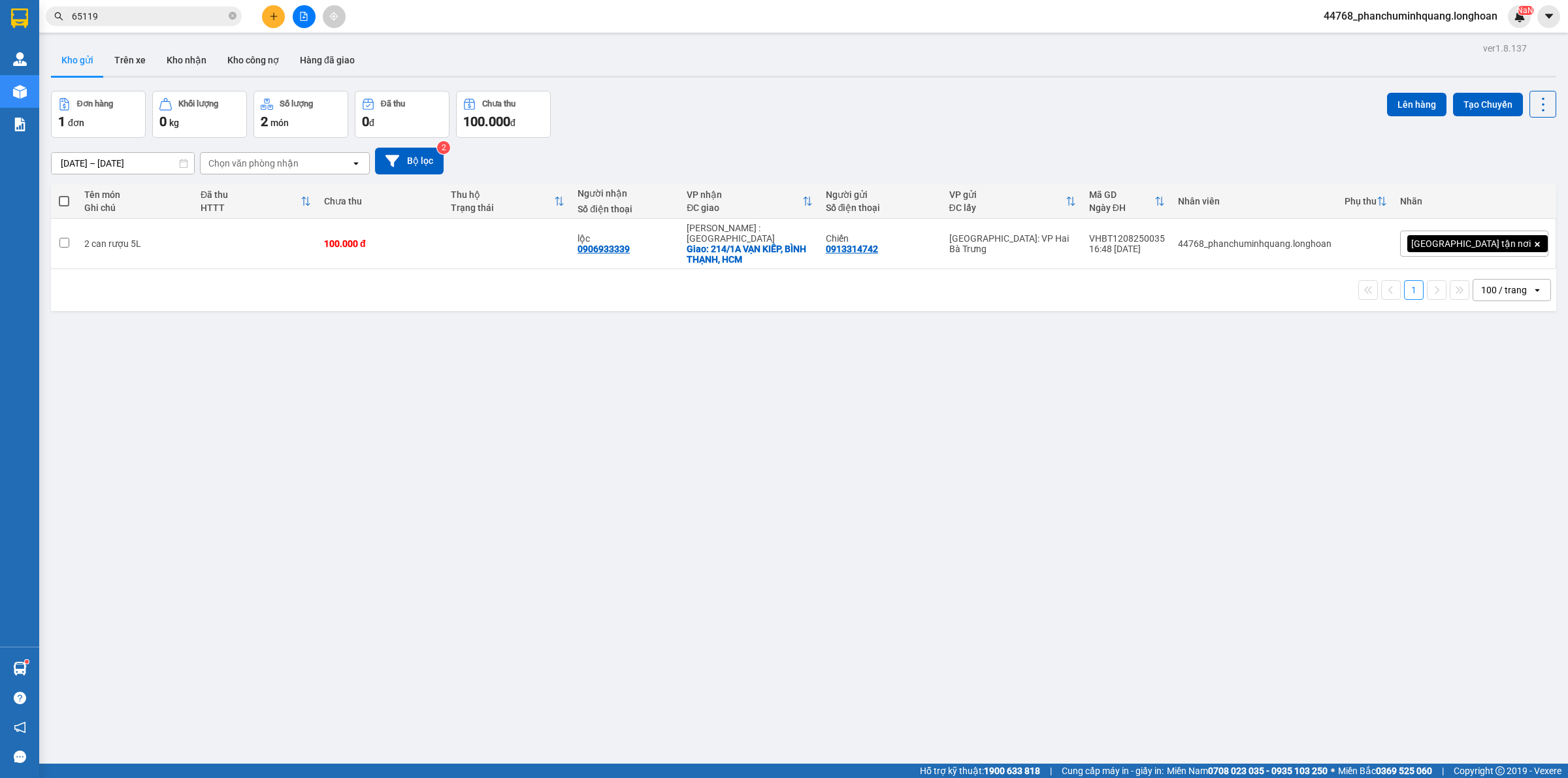
click at [1102, 116] on div "Đơn hàng 1 đơn Khối lượng 0 kg Số lượng 2 món Đã thu 0 đ Chưa thu 100.000 đ Lên…" at bounding box center [803, 115] width 1505 height 48
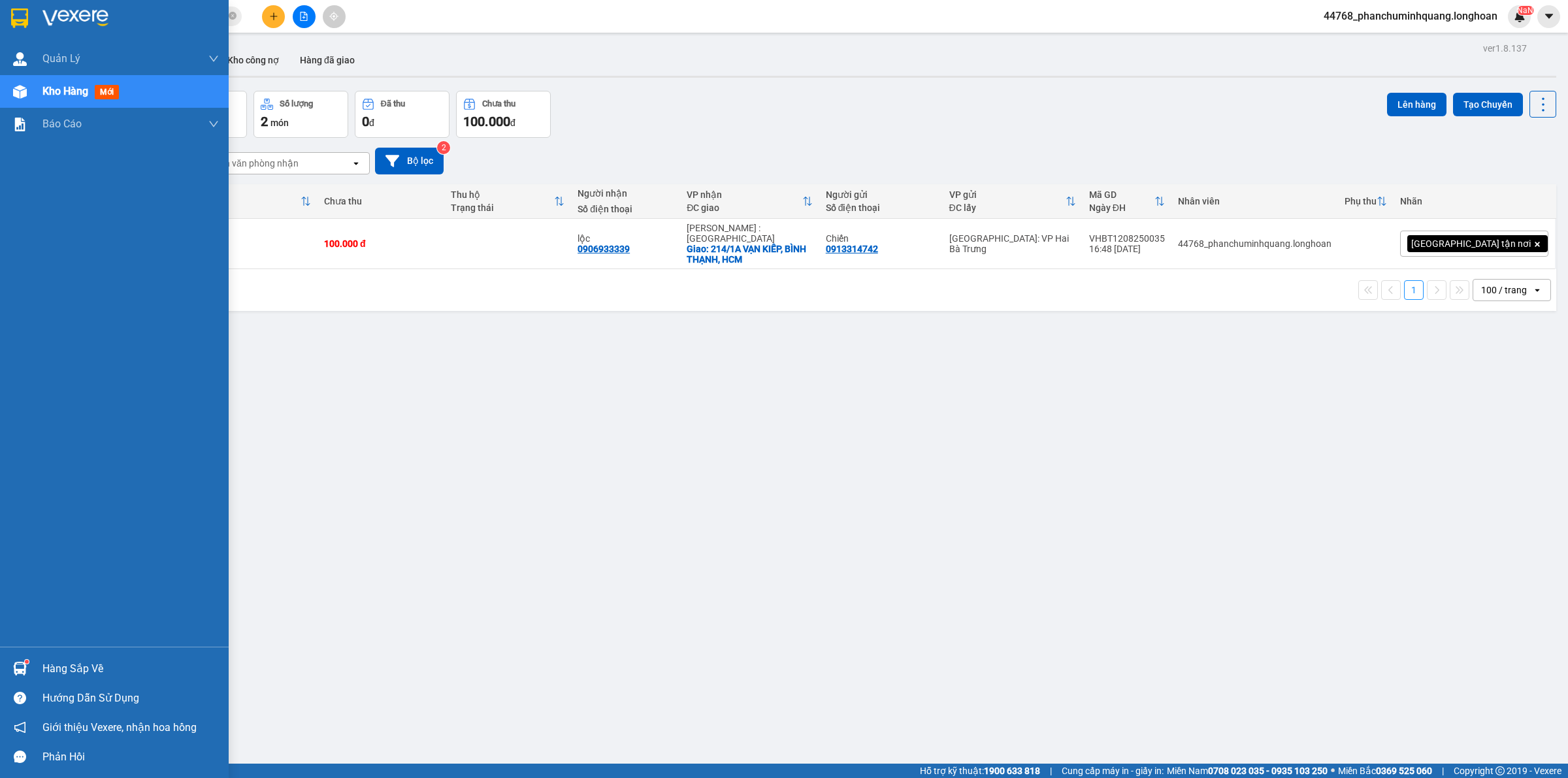
click at [35, 20] on div at bounding box center [114, 21] width 229 height 43
